Goal: Understand process/instructions: Learn how to perform a task or action

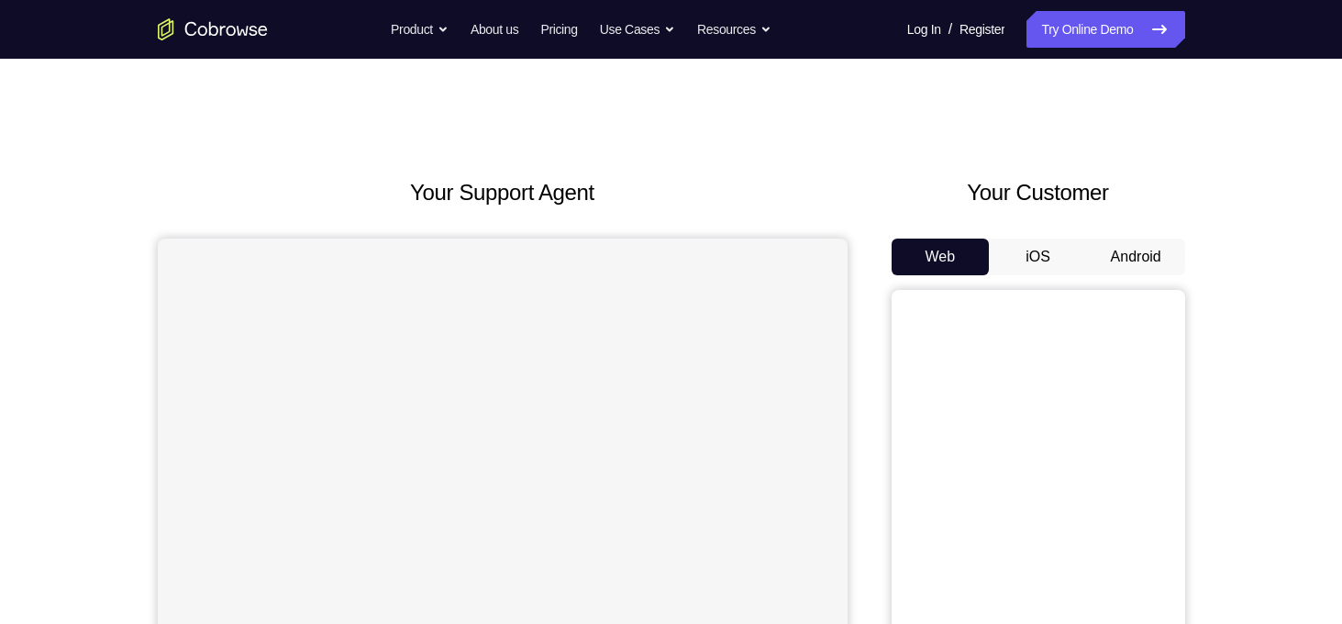
click at [1119, 263] on button "Android" at bounding box center [1136, 256] width 98 height 37
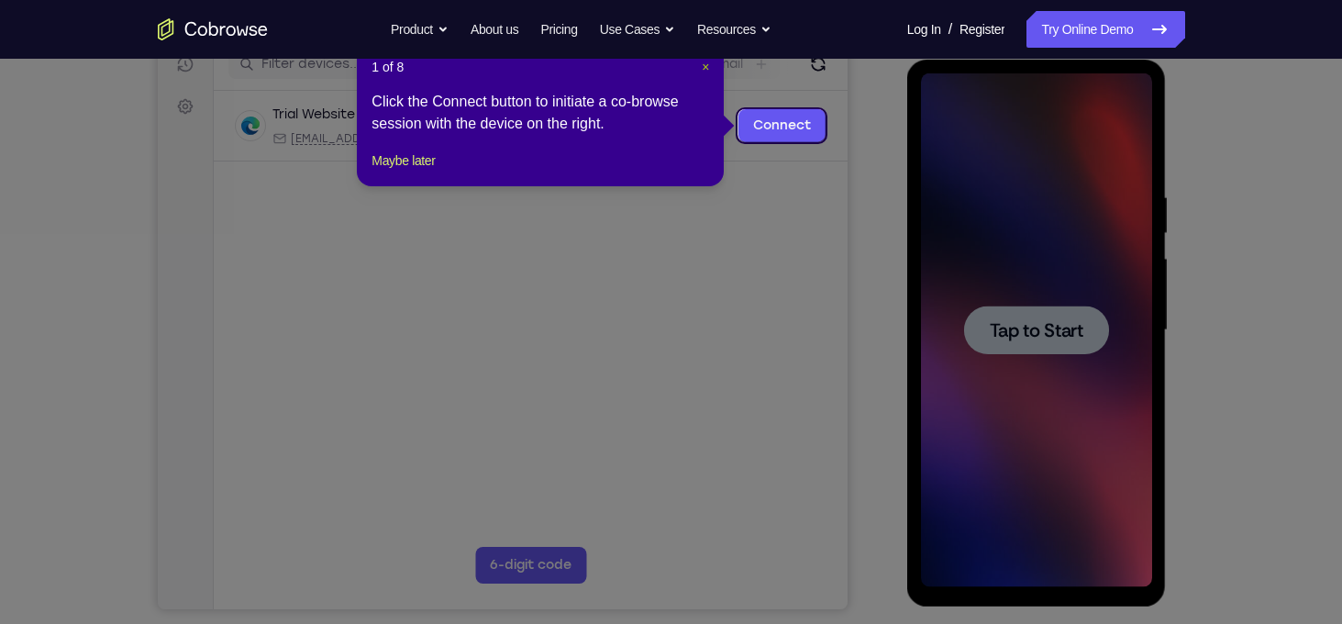
click at [706, 69] on span "×" at bounding box center [705, 67] width 7 height 15
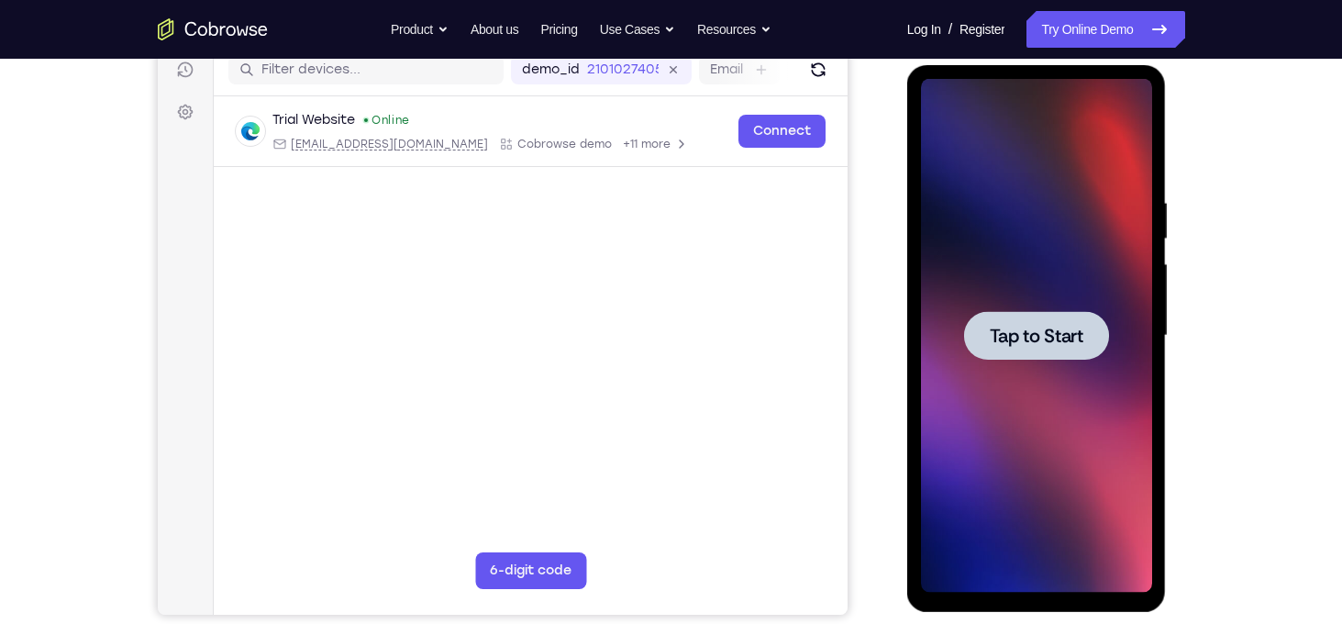
click at [1061, 337] on span "Tap to Start" at bounding box center [1037, 336] width 94 height 18
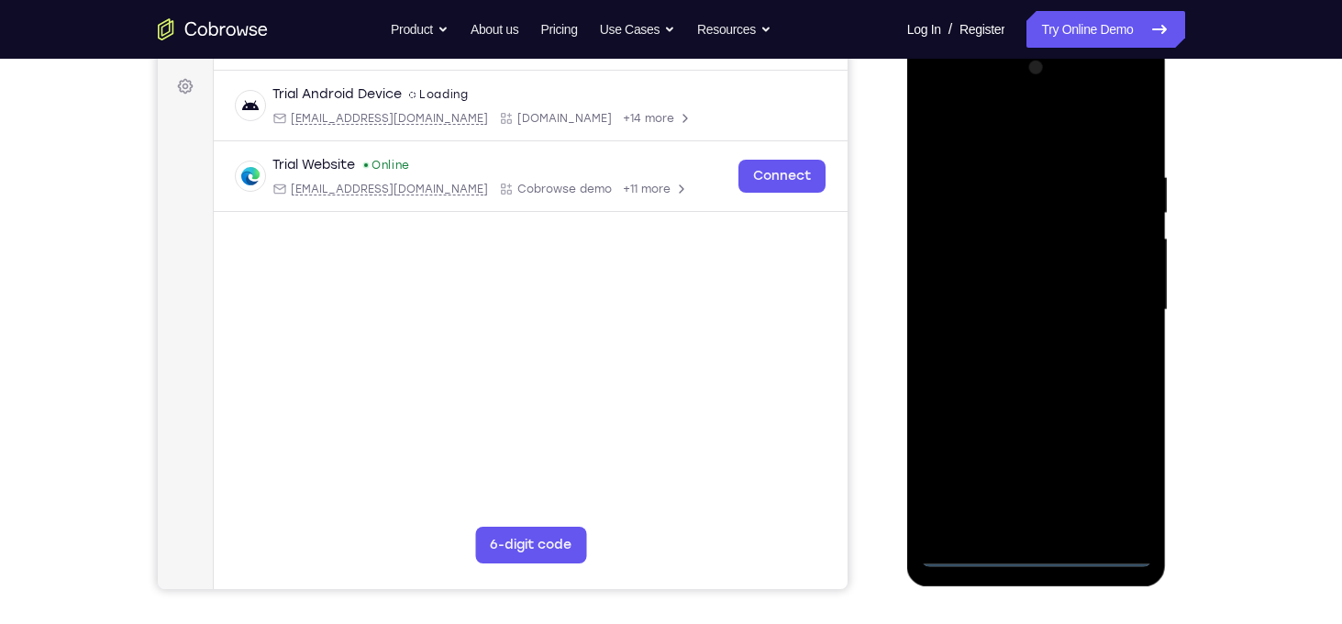
scroll to position [257, 0]
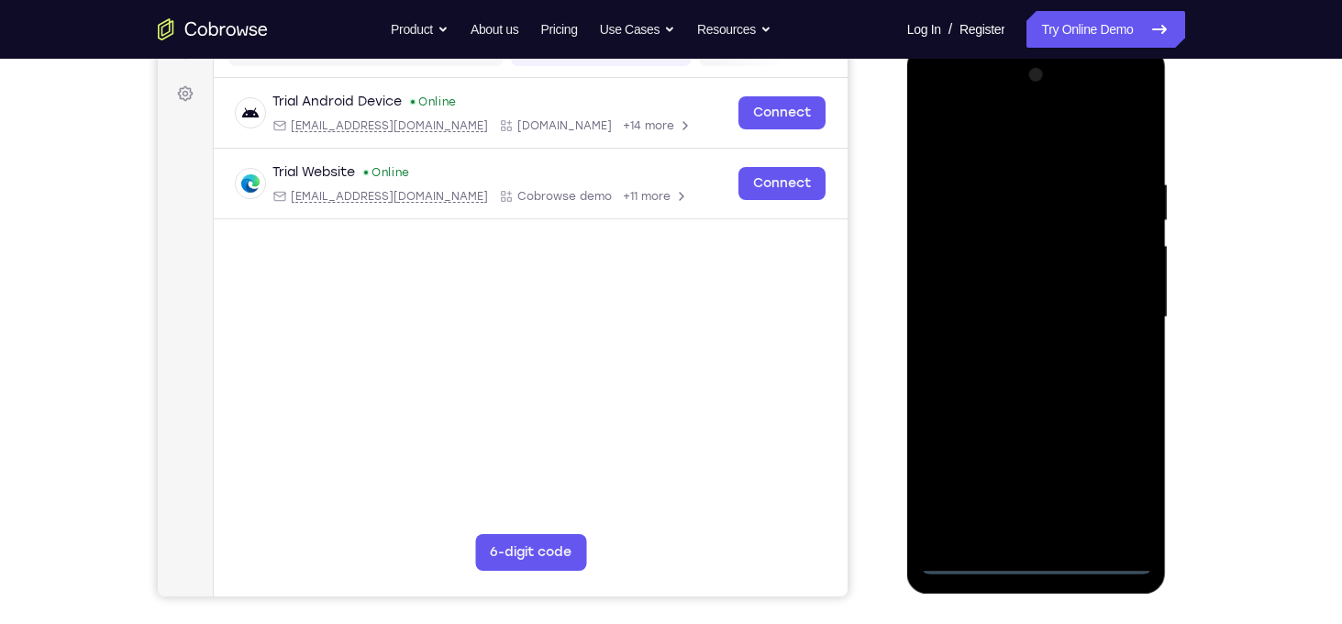
click at [1034, 557] on div at bounding box center [1036, 318] width 231 height 514
click at [1119, 489] on div at bounding box center [1036, 318] width 231 height 514
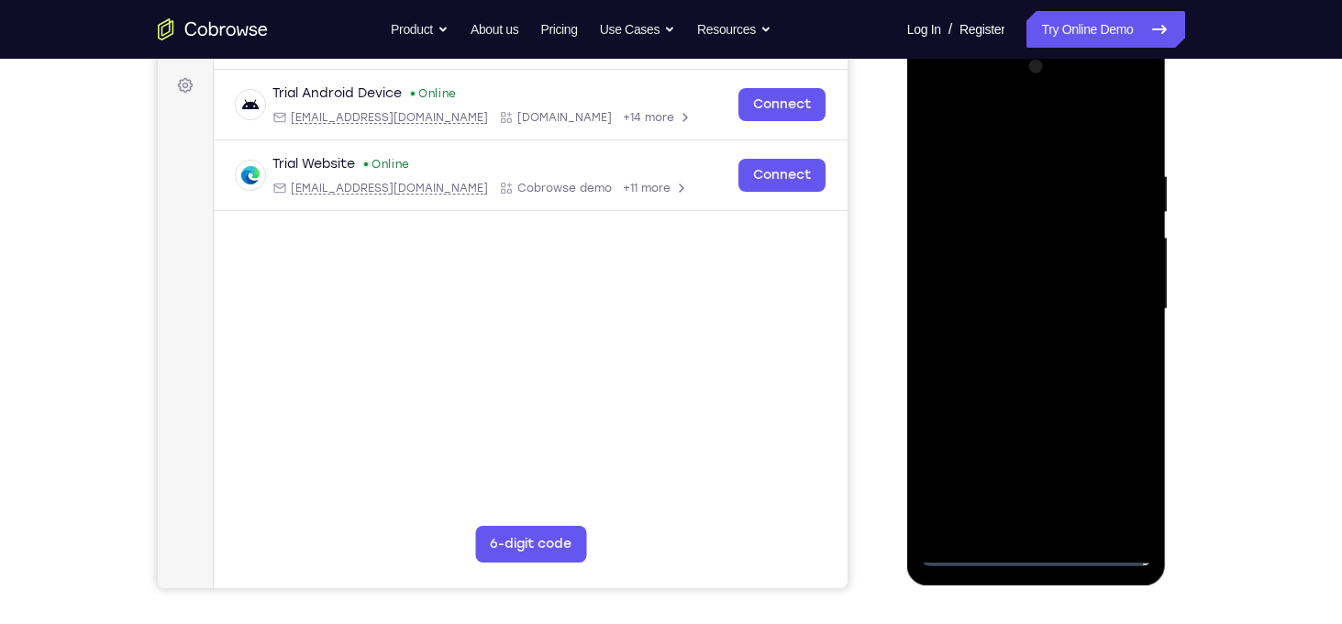
scroll to position [266, 0]
click at [1045, 122] on div at bounding box center [1036, 308] width 231 height 514
click at [1111, 294] on div at bounding box center [1036, 308] width 231 height 514
click at [1013, 341] on div at bounding box center [1036, 308] width 231 height 514
click at [1038, 395] on div at bounding box center [1036, 308] width 231 height 514
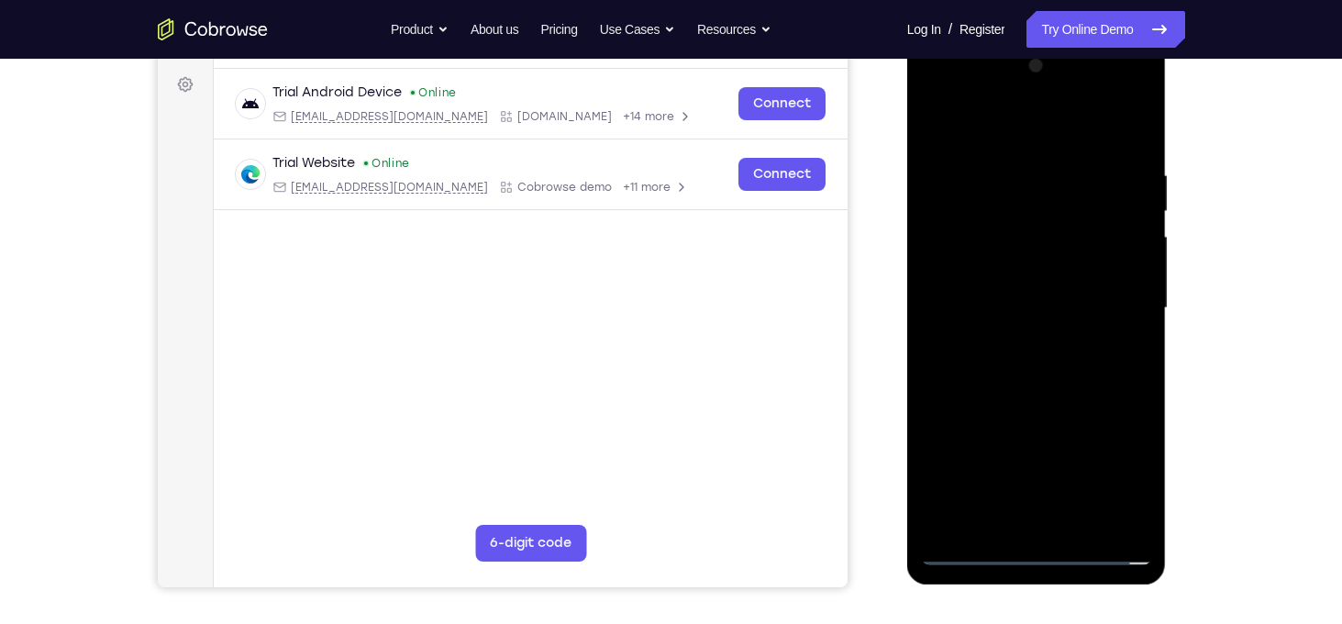
click at [1015, 224] on div at bounding box center [1036, 308] width 231 height 514
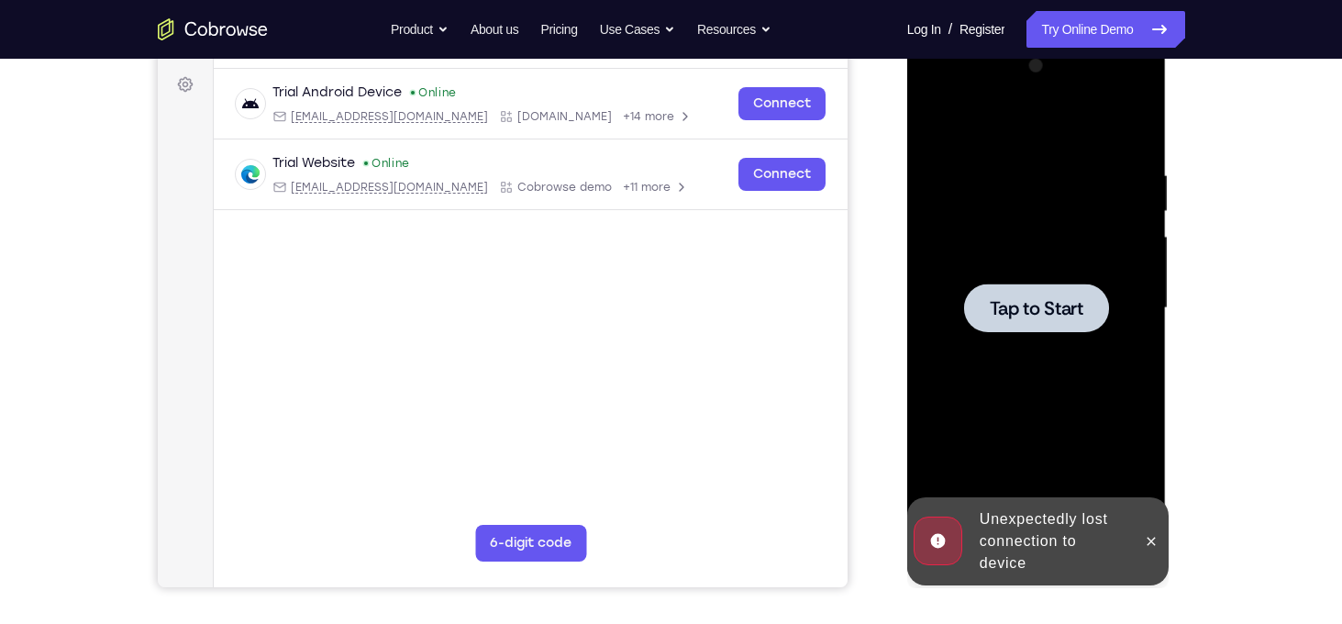
click at [1021, 282] on div at bounding box center [1036, 308] width 231 height 514
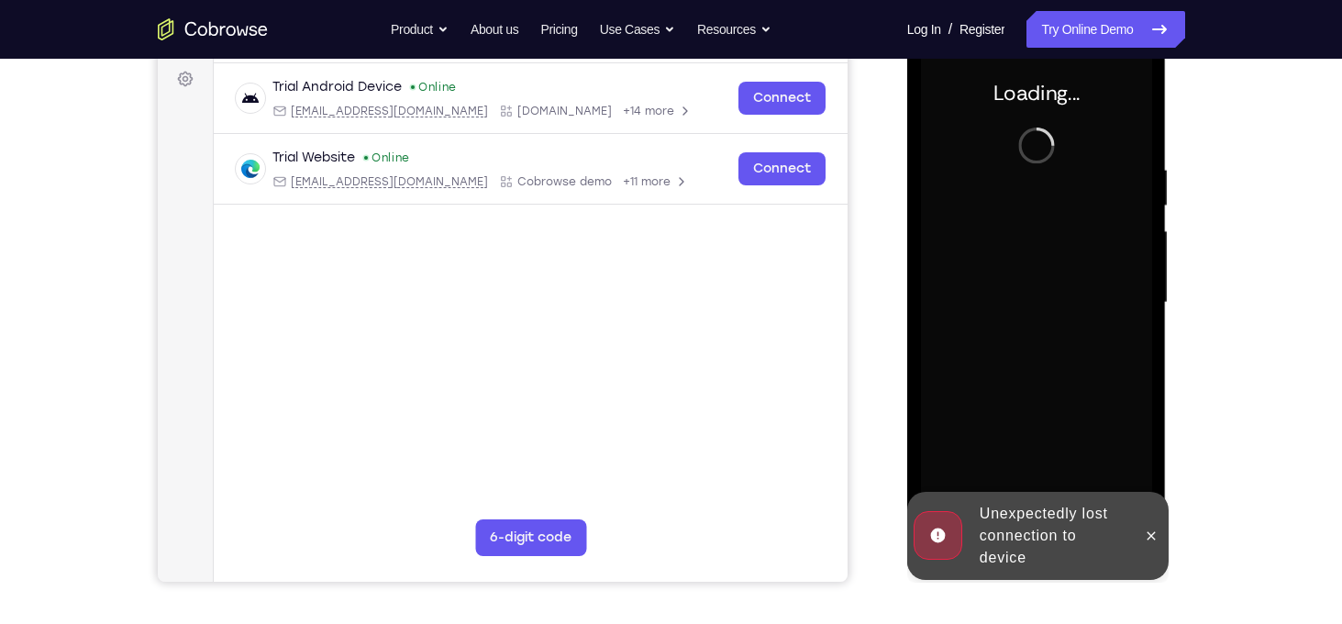
scroll to position [271, 0]
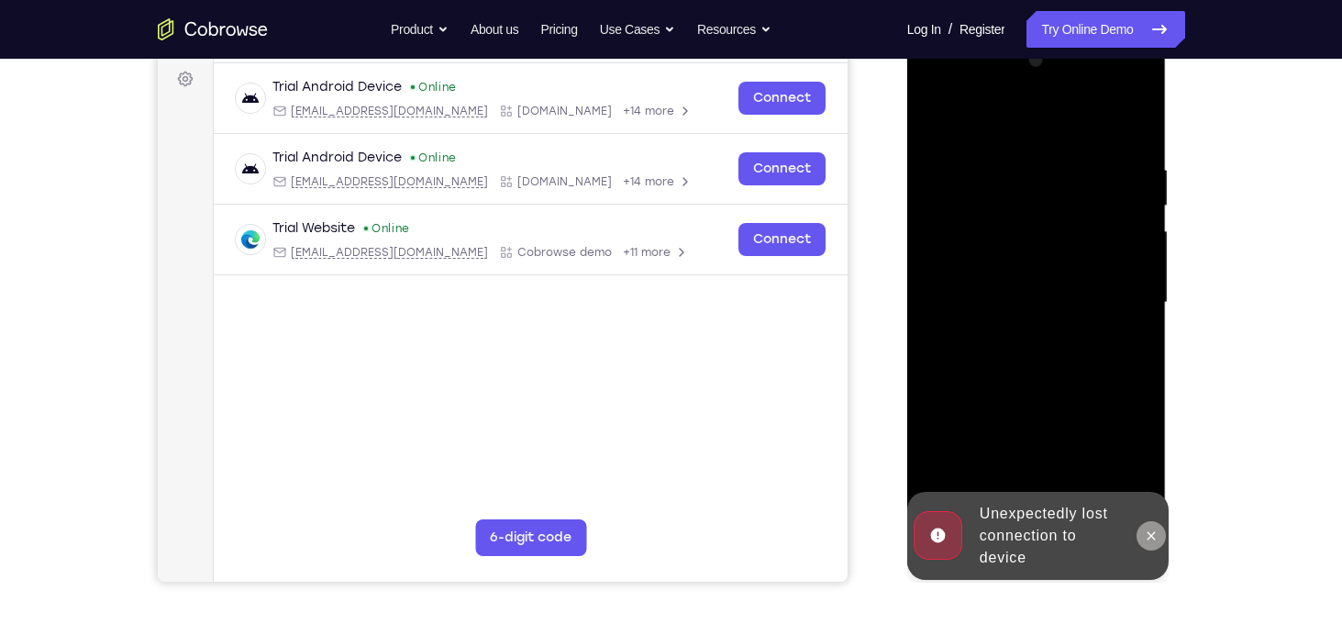
click at [1154, 525] on button at bounding box center [1150, 535] width 29 height 29
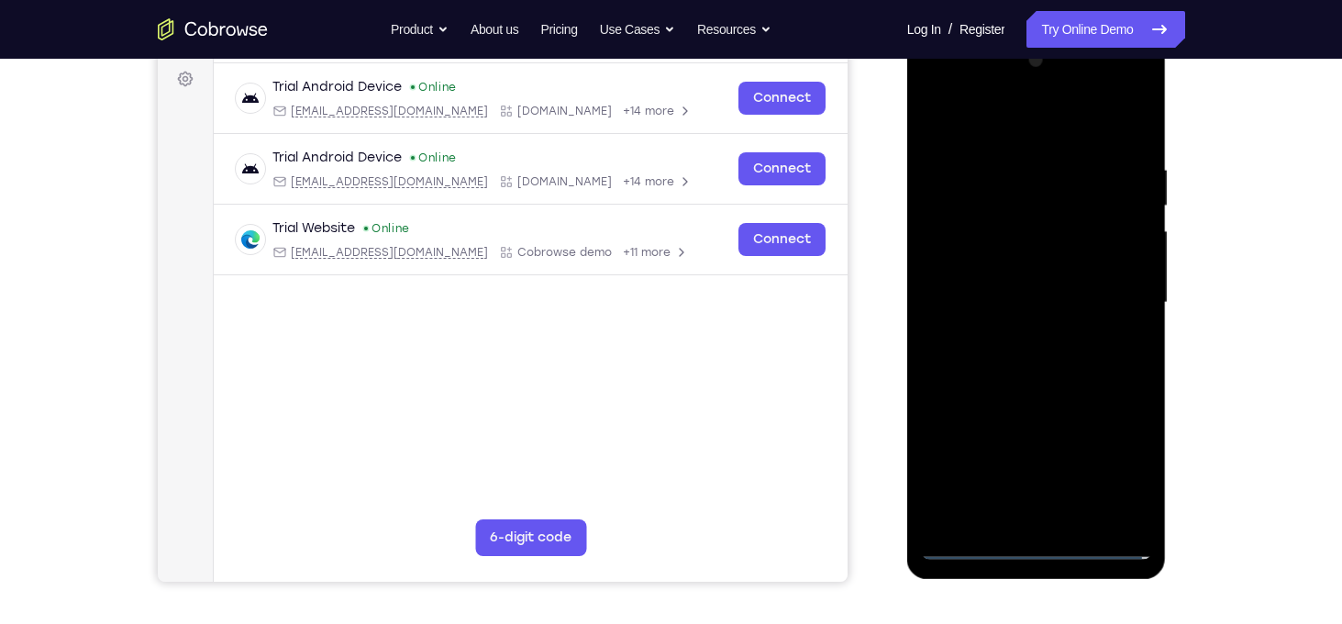
click at [1037, 542] on div at bounding box center [1036, 303] width 231 height 514
click at [1036, 537] on div at bounding box center [1036, 303] width 231 height 514
click at [1118, 461] on div at bounding box center [1036, 303] width 231 height 514
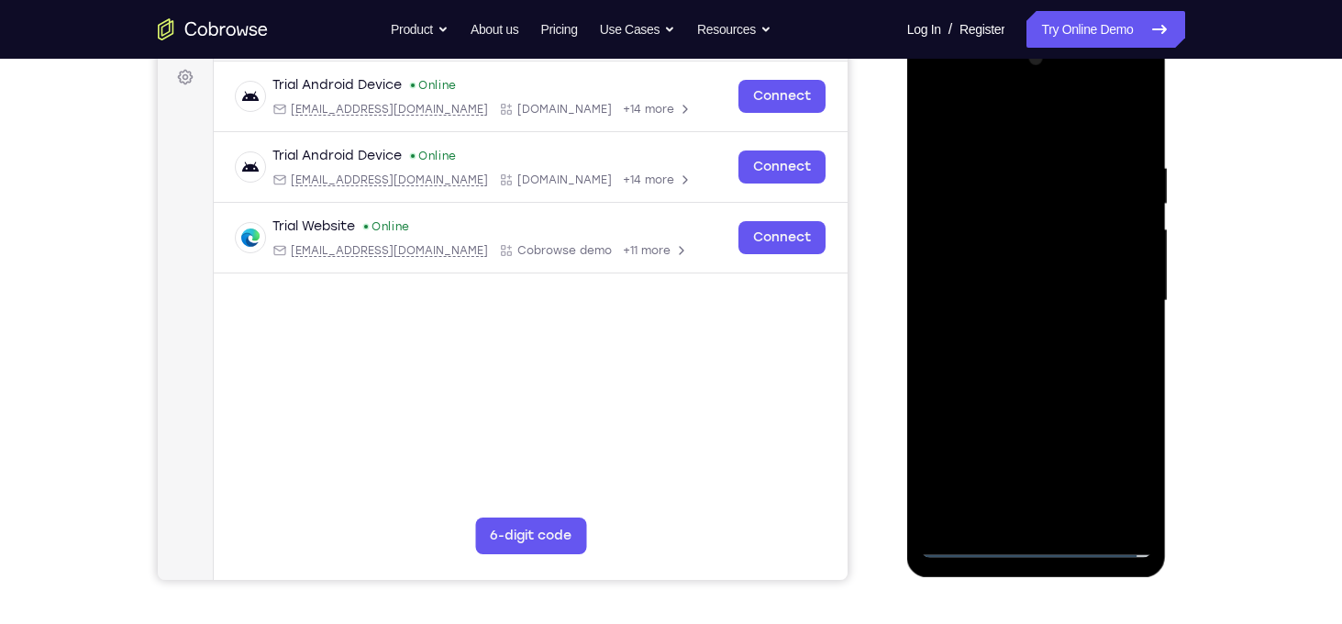
scroll to position [274, 0]
click at [1044, 122] on div at bounding box center [1036, 300] width 231 height 514
click at [1113, 288] on div at bounding box center [1036, 300] width 231 height 514
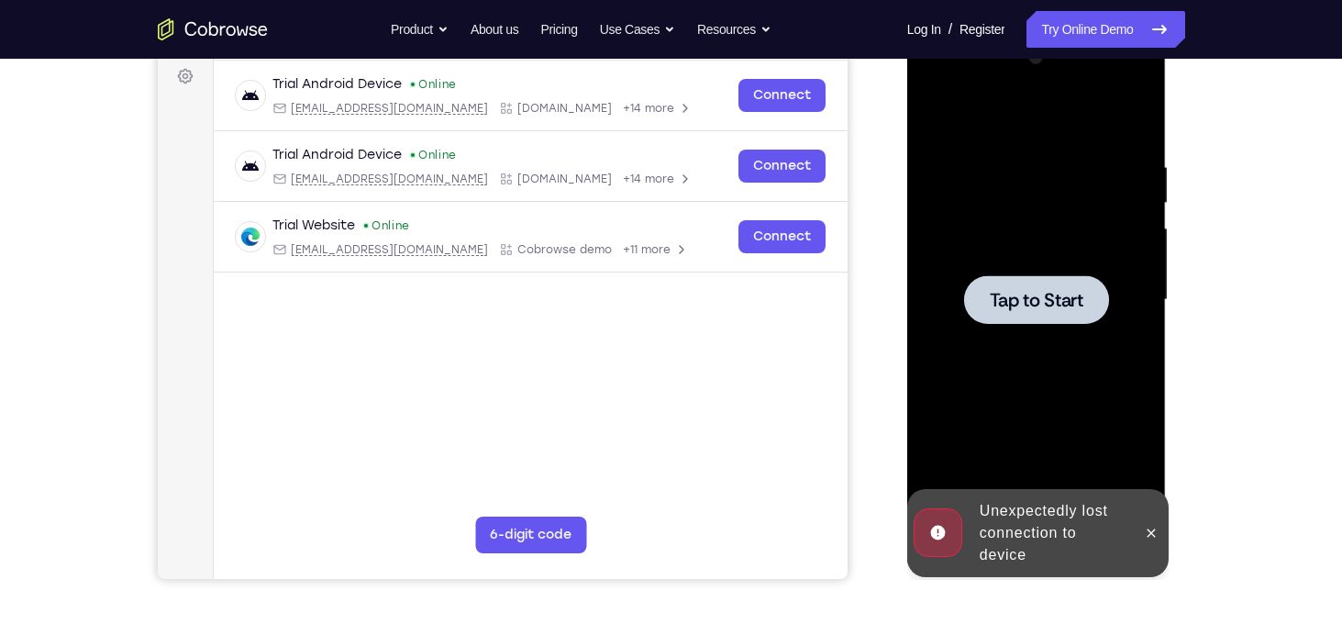
click at [1016, 295] on span "Tap to Start" at bounding box center [1037, 300] width 94 height 18
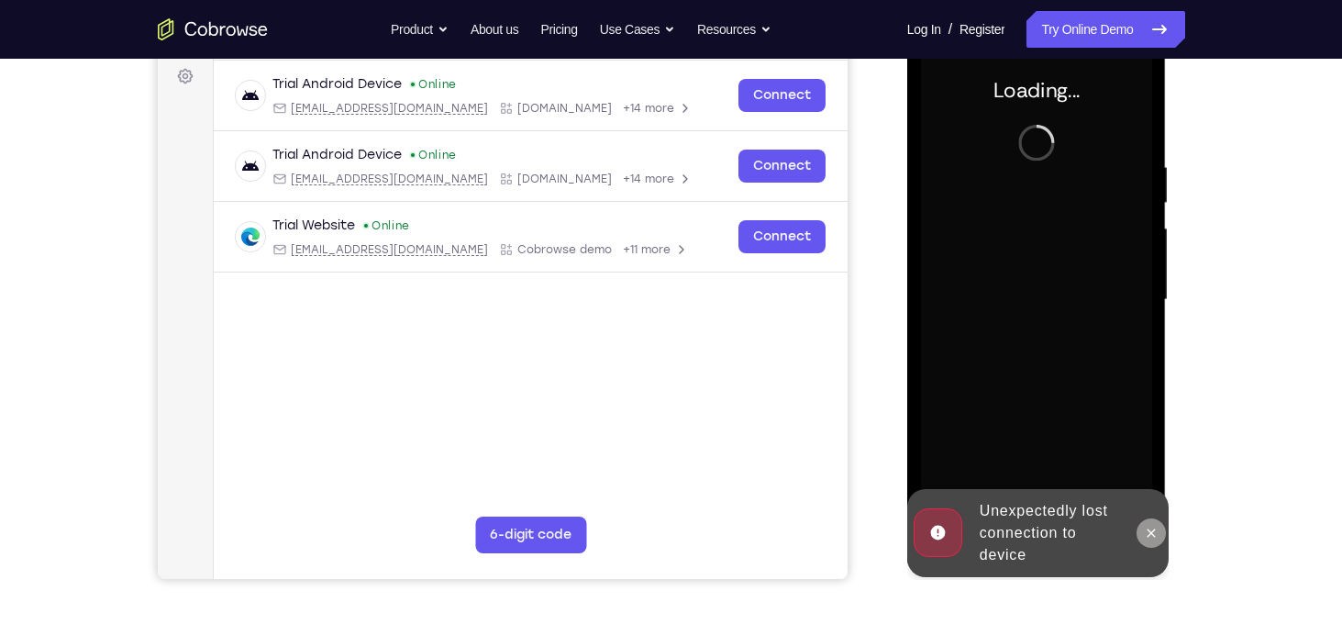
click at [1154, 533] on icon at bounding box center [1151, 533] width 15 height 15
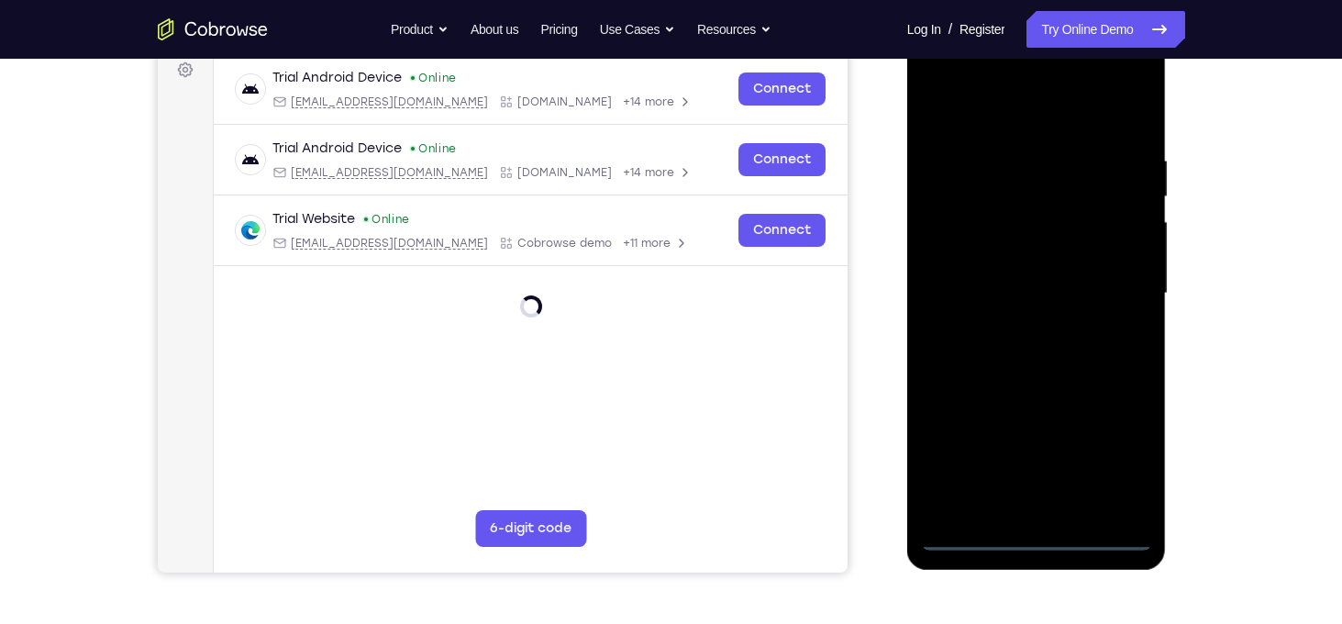
scroll to position [286, 0]
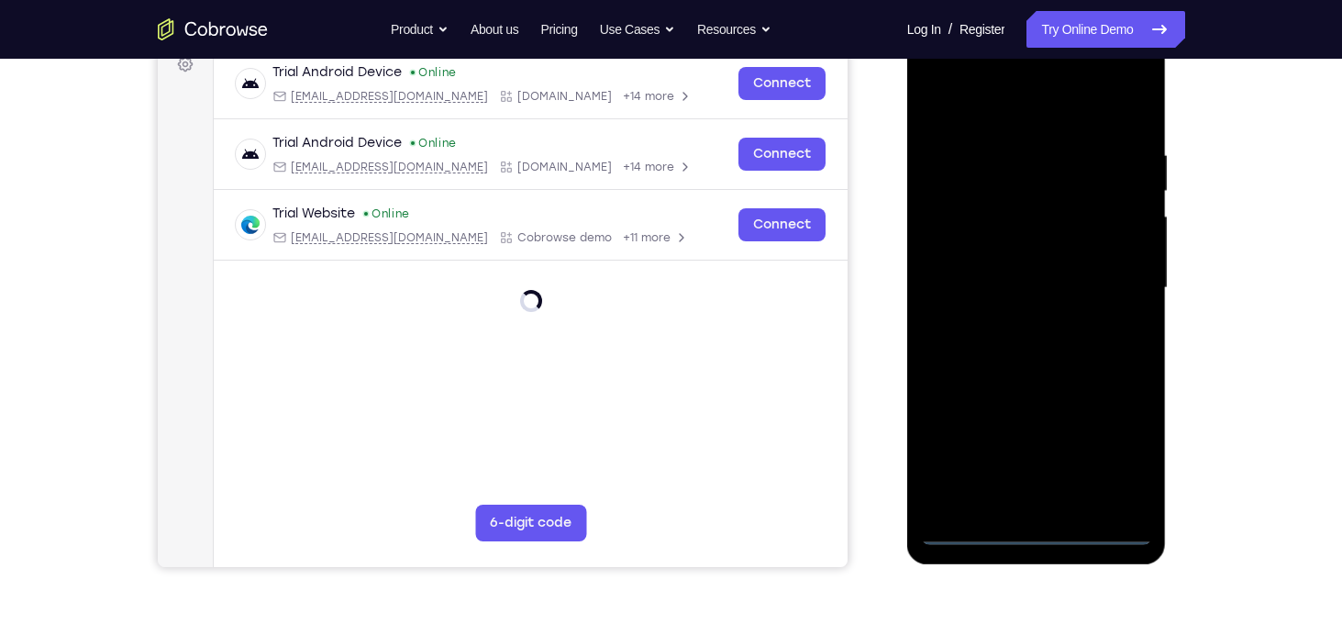
click at [1036, 536] on div at bounding box center [1036, 288] width 231 height 514
click at [1038, 526] on div at bounding box center [1036, 288] width 231 height 514
click at [1037, 528] on div at bounding box center [1036, 288] width 231 height 514
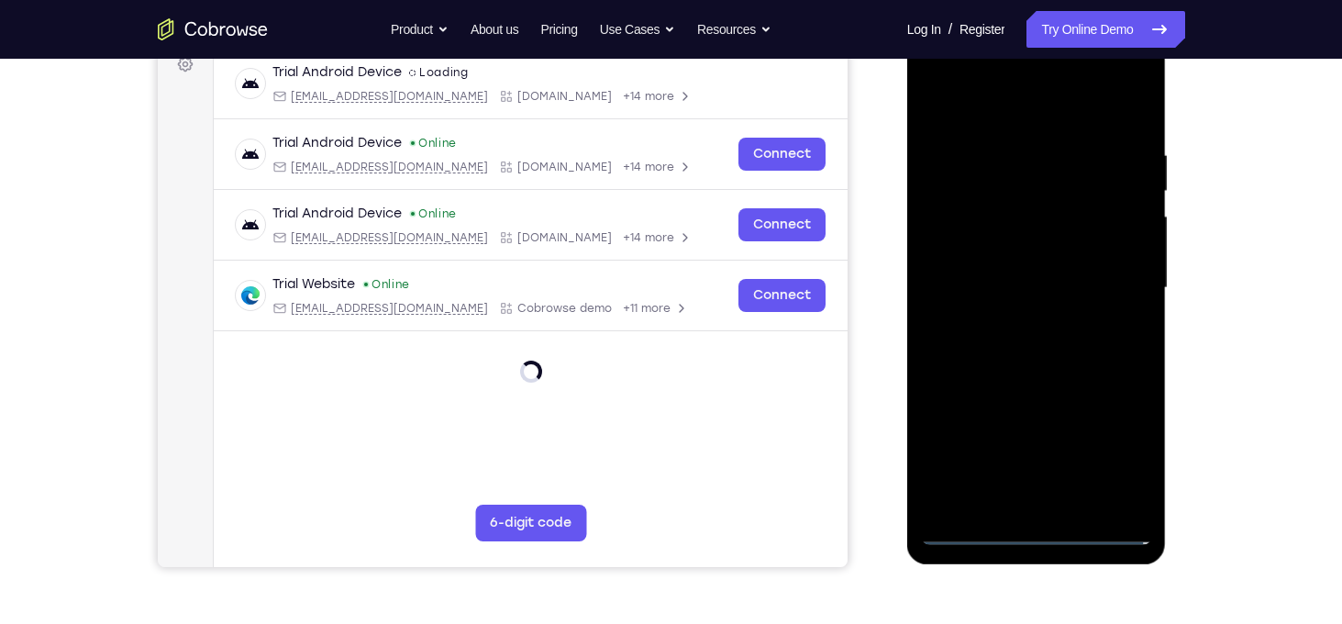
click at [1037, 528] on div at bounding box center [1036, 288] width 231 height 514
click at [1120, 455] on div at bounding box center [1036, 288] width 231 height 514
click at [1054, 376] on div at bounding box center [1036, 288] width 231 height 514
click at [1053, 374] on div at bounding box center [1036, 288] width 231 height 514
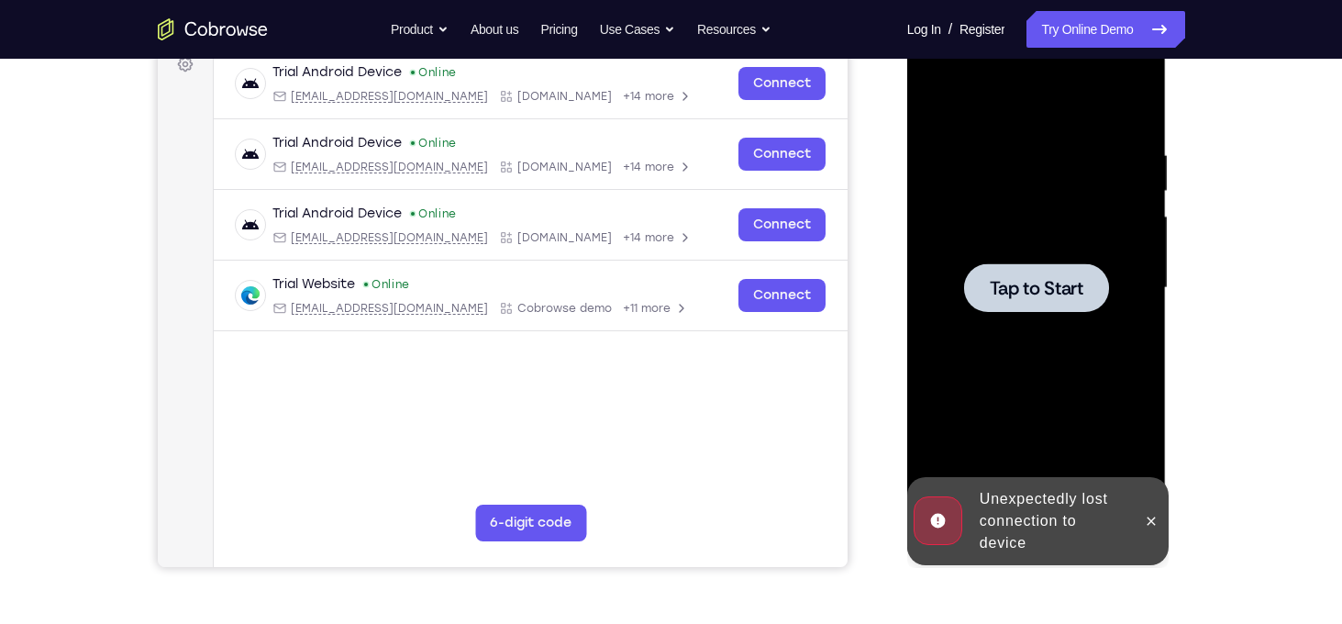
click at [1017, 374] on div at bounding box center [1036, 288] width 231 height 514
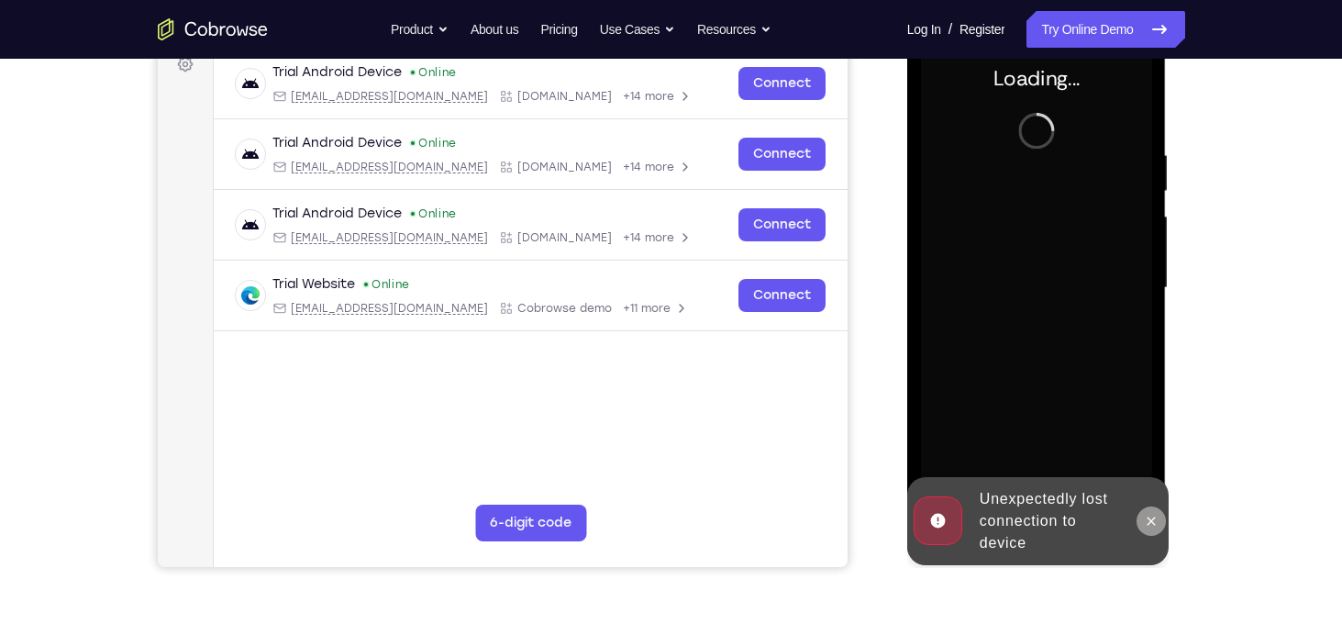
click at [1142, 516] on button at bounding box center [1150, 520] width 29 height 29
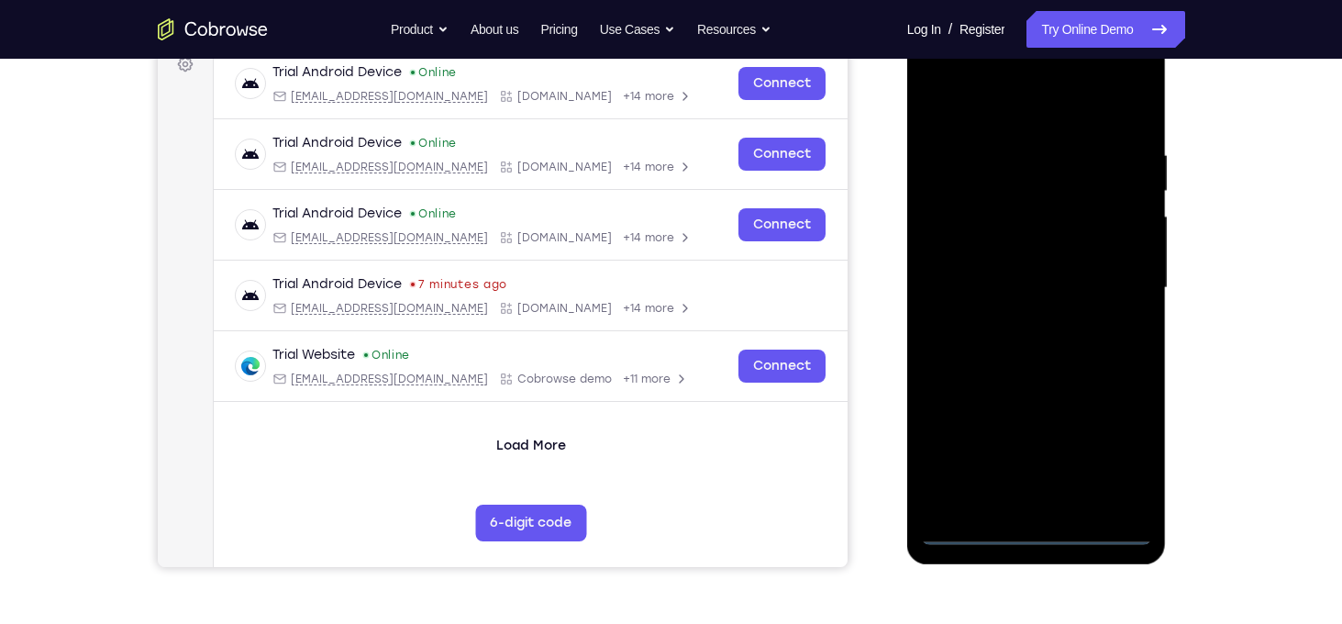
click at [1035, 528] on div at bounding box center [1036, 288] width 231 height 514
click at [1119, 454] on div at bounding box center [1036, 288] width 231 height 514
click at [1011, 108] on div at bounding box center [1036, 288] width 231 height 514
click at [1113, 276] on div at bounding box center [1036, 288] width 231 height 514
click at [1013, 318] on div at bounding box center [1036, 288] width 231 height 514
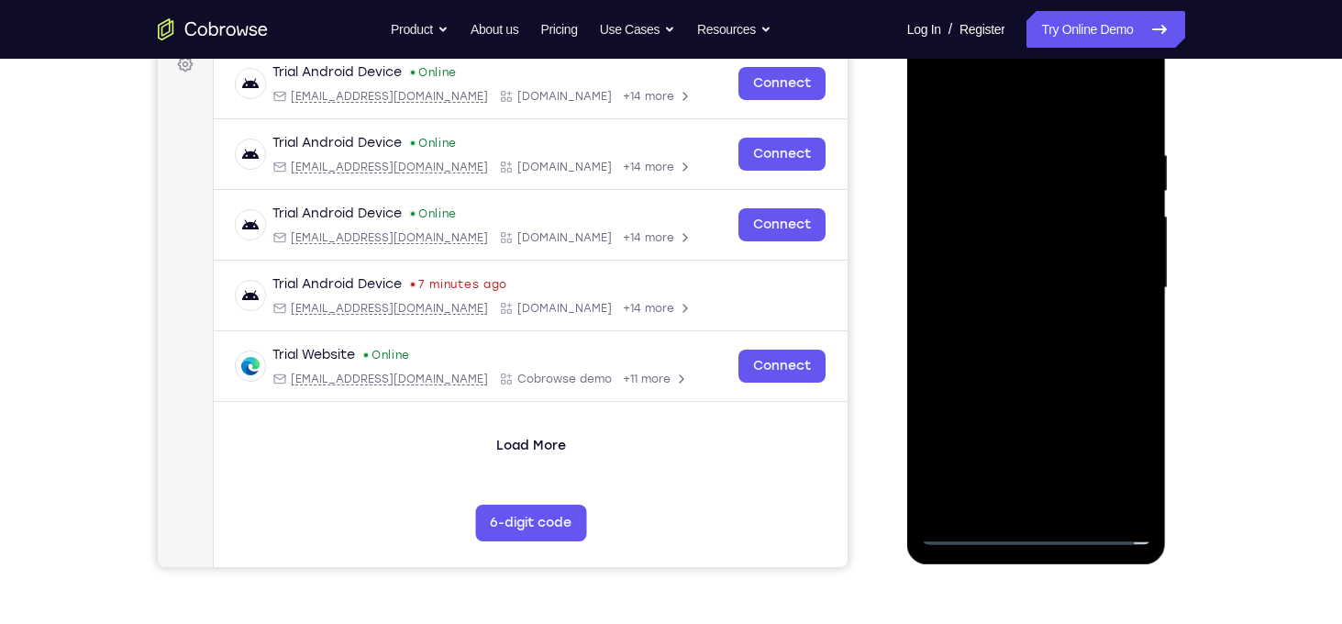
click at [1075, 299] on div at bounding box center [1036, 288] width 231 height 514
click at [1029, 238] on div at bounding box center [1036, 288] width 231 height 514
click at [1061, 272] on div at bounding box center [1036, 288] width 231 height 514
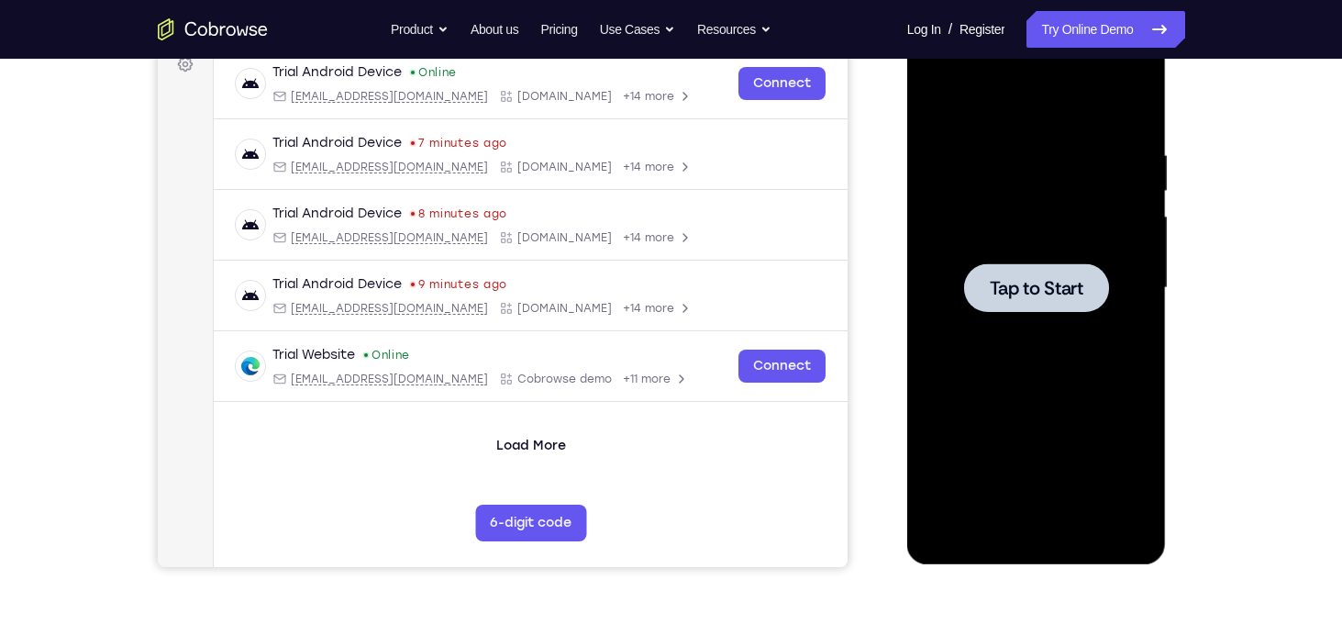
click at [975, 232] on div at bounding box center [1036, 288] width 231 height 514
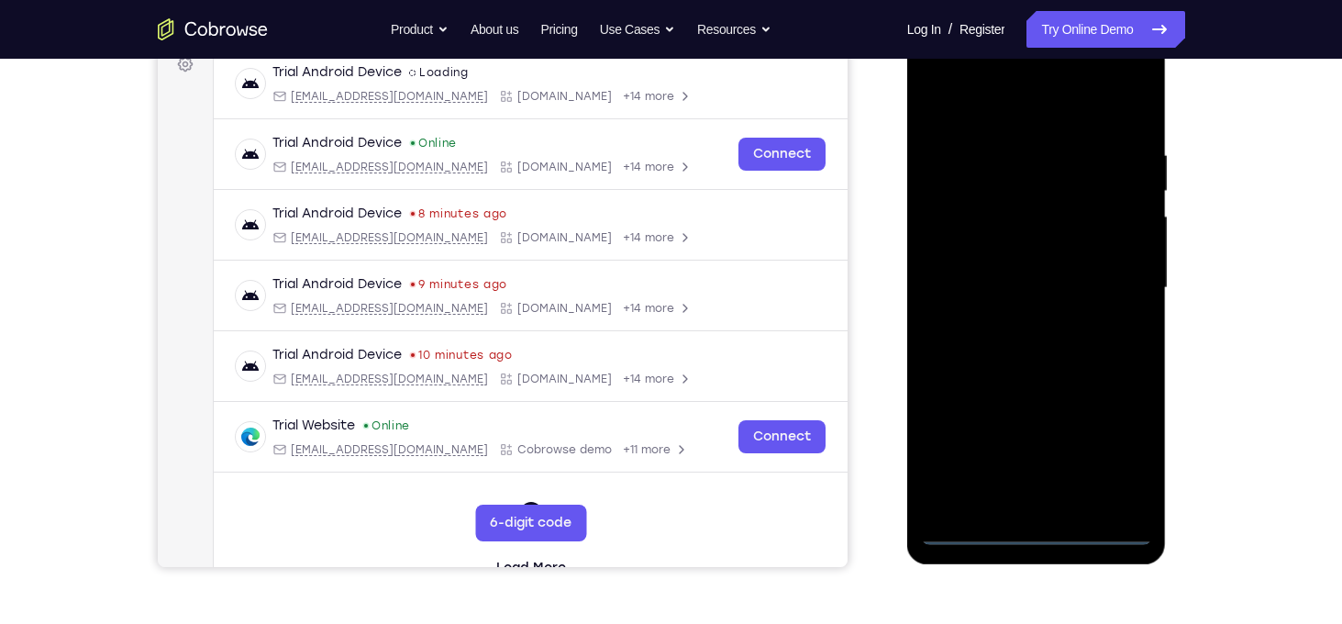
click at [1036, 531] on div at bounding box center [1036, 288] width 231 height 514
click at [1036, 535] on div at bounding box center [1036, 288] width 231 height 514
click at [1121, 450] on div at bounding box center [1036, 288] width 231 height 514
click at [1120, 454] on div at bounding box center [1036, 288] width 231 height 514
click at [1015, 112] on div at bounding box center [1036, 288] width 231 height 514
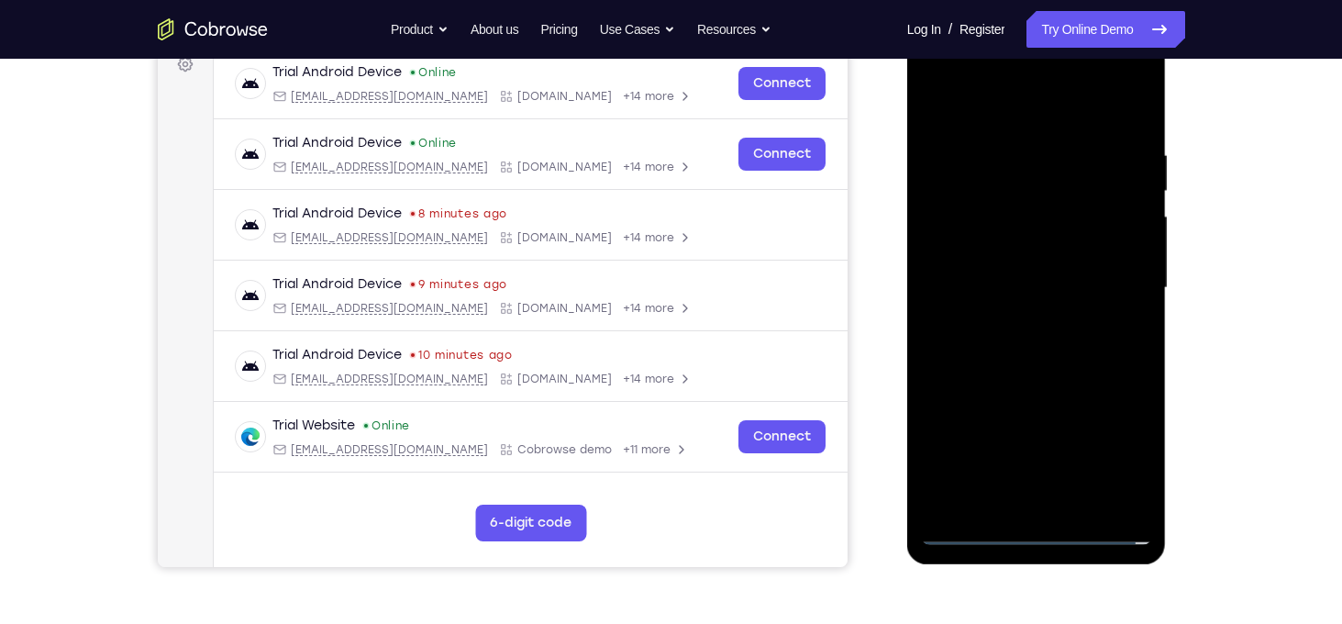
click at [1113, 278] on div at bounding box center [1036, 288] width 231 height 514
click at [1021, 320] on div at bounding box center [1036, 288] width 231 height 514
click at [1040, 377] on div at bounding box center [1036, 288] width 231 height 514
click at [1036, 202] on div at bounding box center [1036, 288] width 231 height 514
click at [982, 203] on div at bounding box center [1036, 288] width 231 height 514
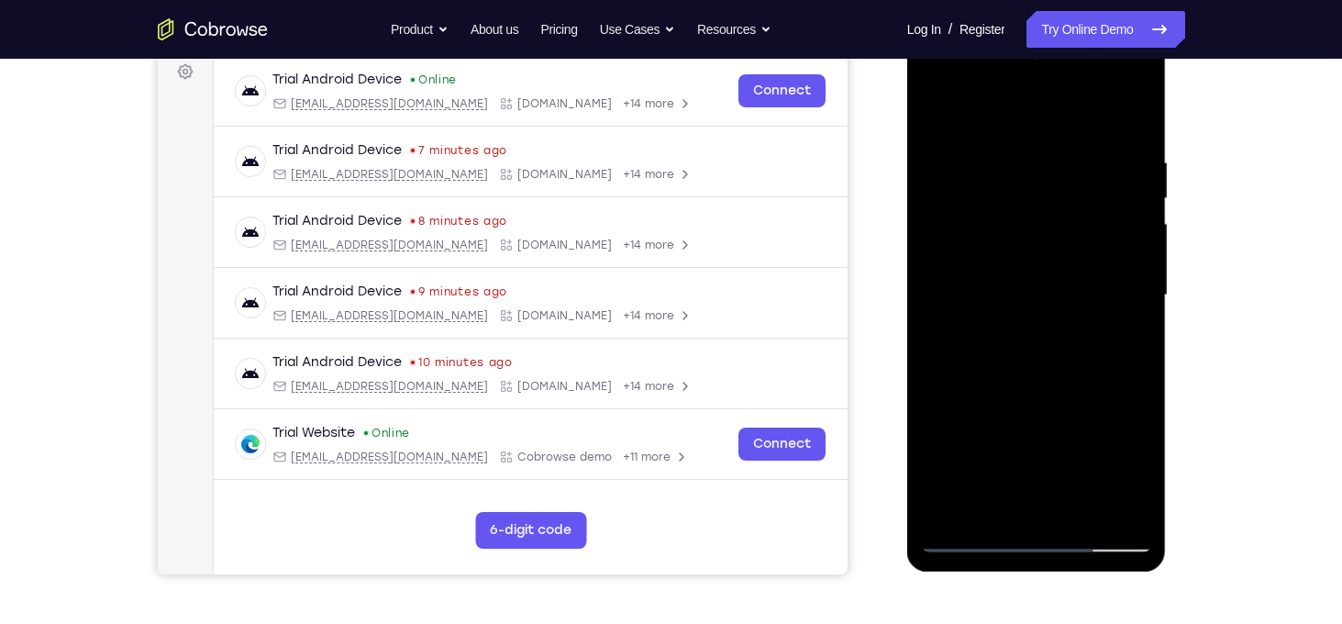
scroll to position [278, 0]
click at [1138, 138] on div at bounding box center [1036, 296] width 231 height 514
click at [1135, 130] on div at bounding box center [1036, 296] width 231 height 514
click at [1013, 161] on div at bounding box center [1036, 296] width 231 height 514
click at [1107, 507] on div at bounding box center [1036, 296] width 231 height 514
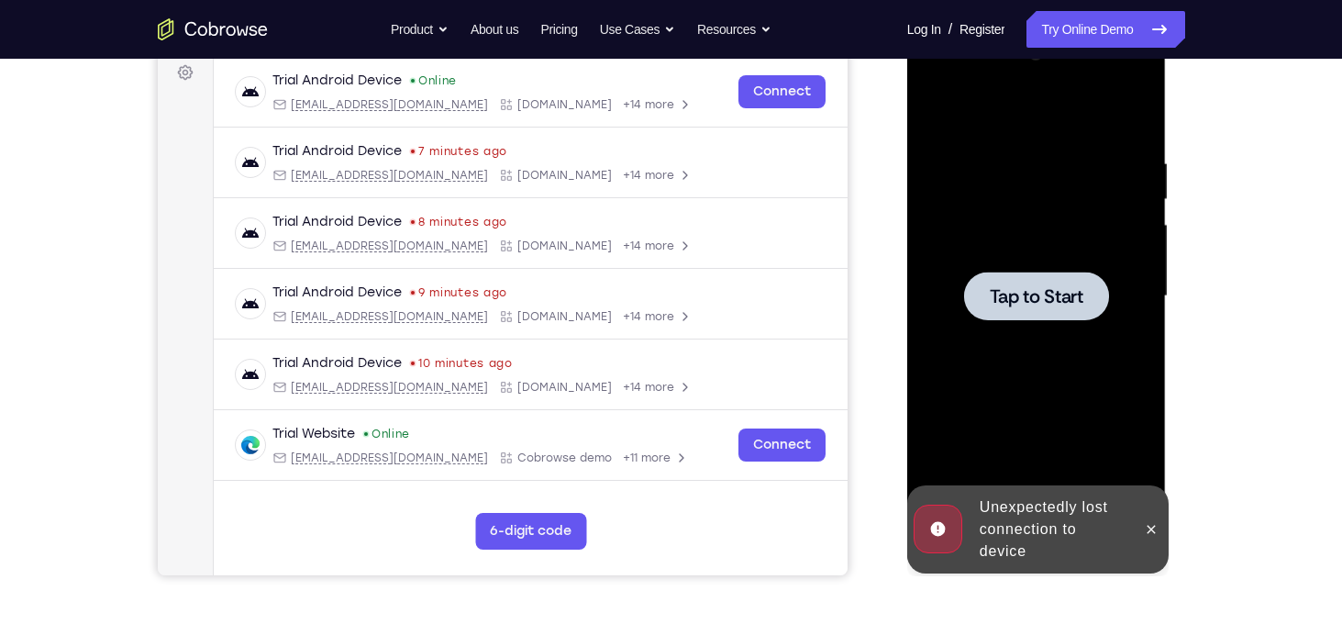
drag, startPoint x: 1034, startPoint y: 360, endPoint x: 1518, endPoint y: 337, distance: 484.9
click at [1034, 360] on div at bounding box center [1036, 296] width 231 height 514
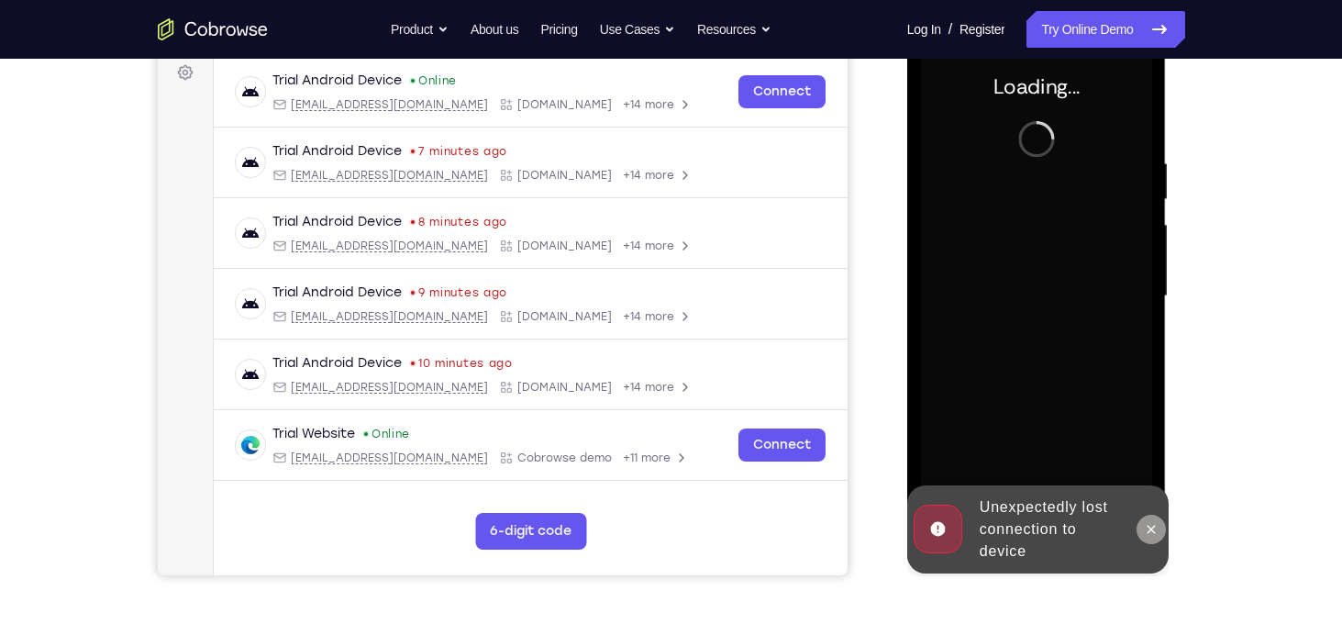
click at [1154, 531] on icon at bounding box center [1151, 529] width 8 height 8
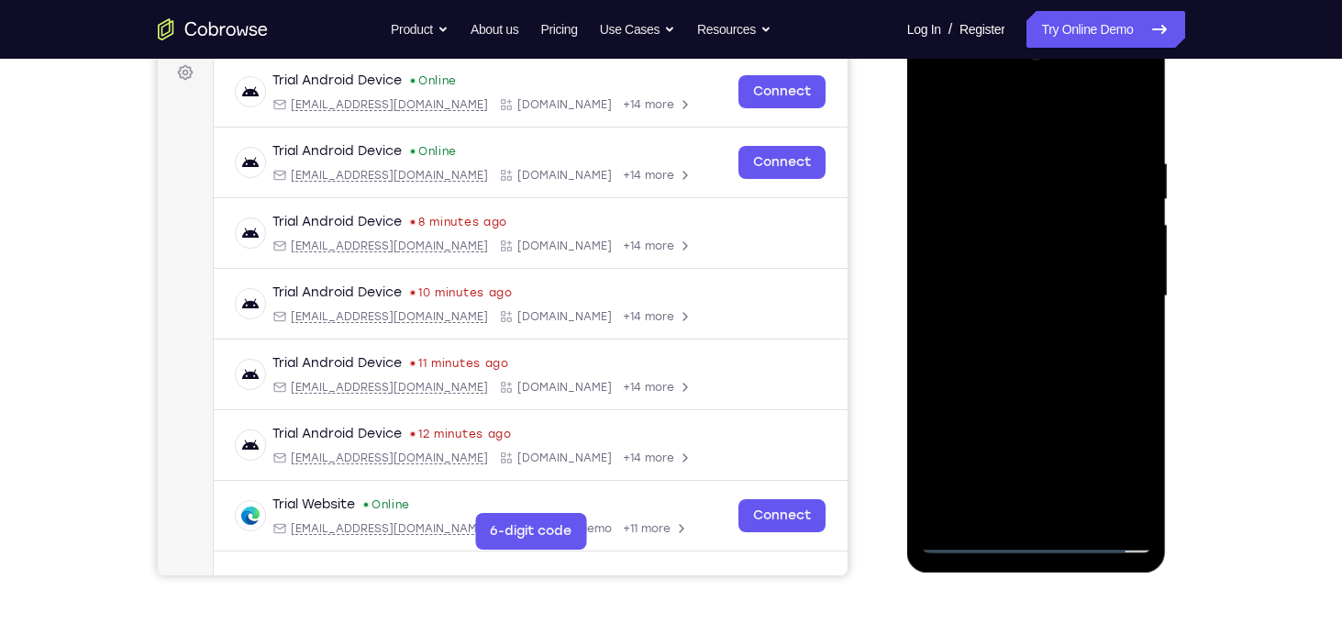
drag, startPoint x: 981, startPoint y: 282, endPoint x: 1582, endPoint y: 187, distance: 608.1
click at [981, 282] on div at bounding box center [1036, 296] width 231 height 514
click at [991, 285] on div at bounding box center [1036, 296] width 231 height 514
click at [1034, 537] on div at bounding box center [1036, 296] width 231 height 514
click at [1119, 460] on div at bounding box center [1036, 296] width 231 height 514
